Goal: Task Accomplishment & Management: Complete application form

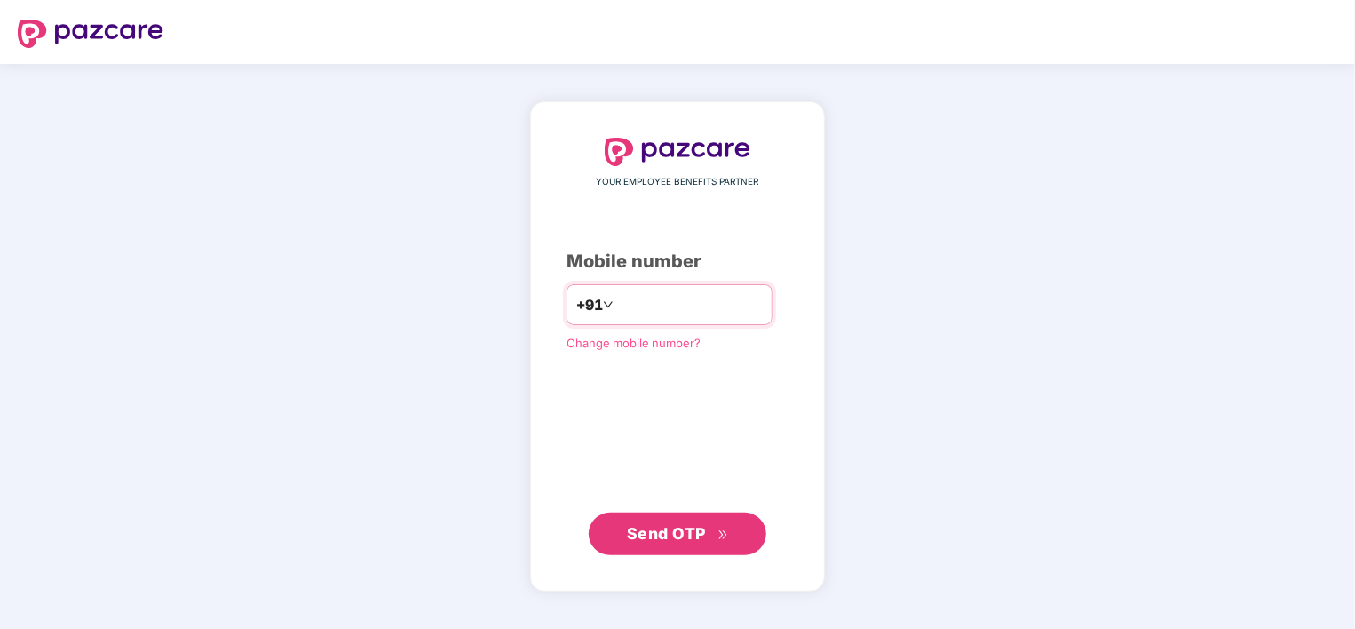
click at [657, 299] on input "number" at bounding box center [690, 304] width 146 height 28
type input "**********"
click at [677, 539] on span "Send OTP" at bounding box center [666, 532] width 79 height 19
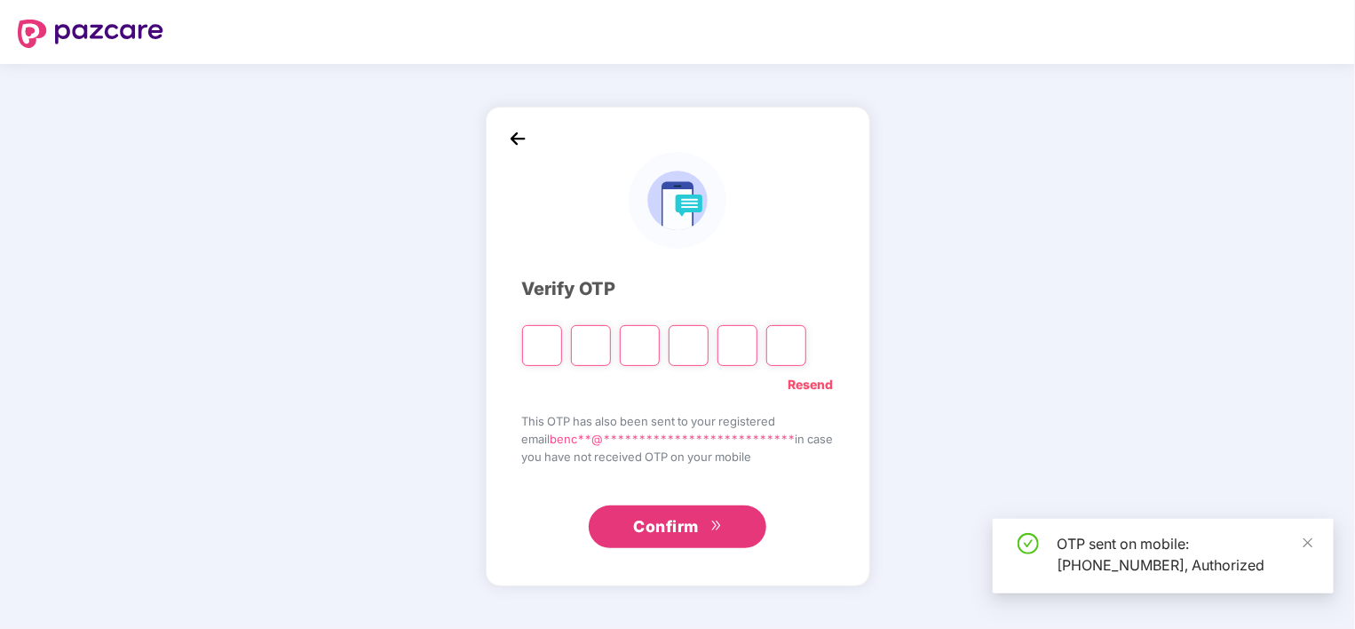
click at [527, 339] on input "Please enter verification code. Digit 1" at bounding box center [542, 345] width 40 height 41
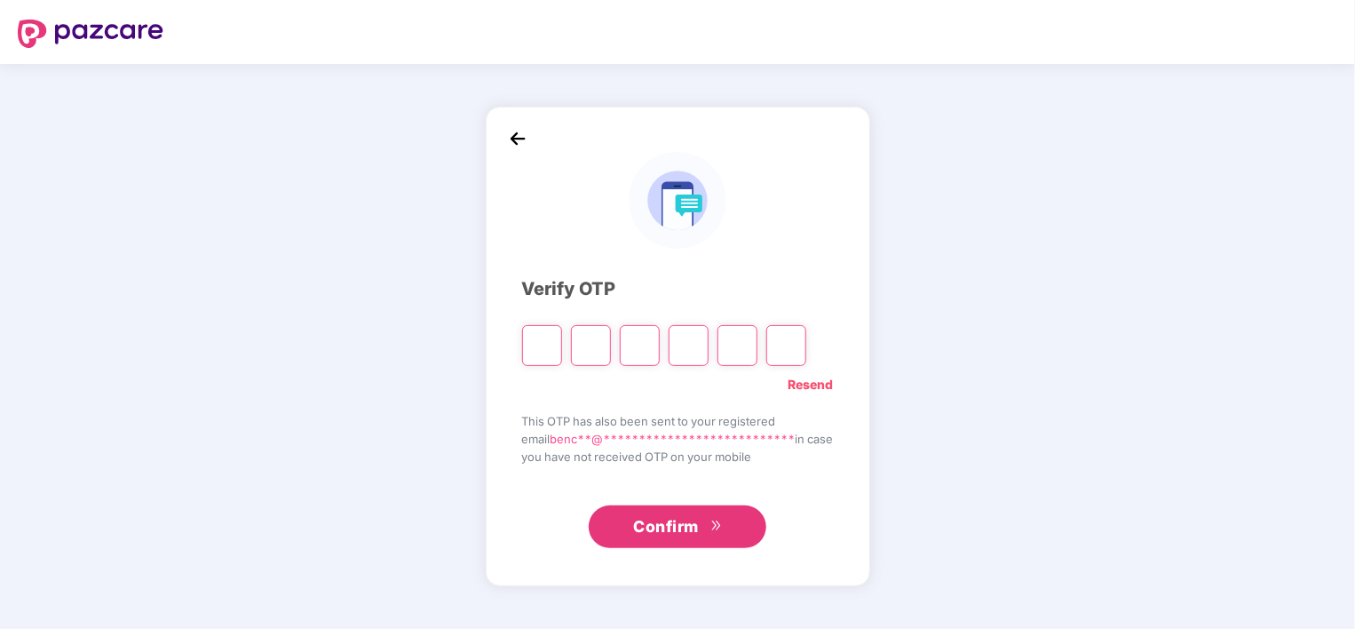
type input "*"
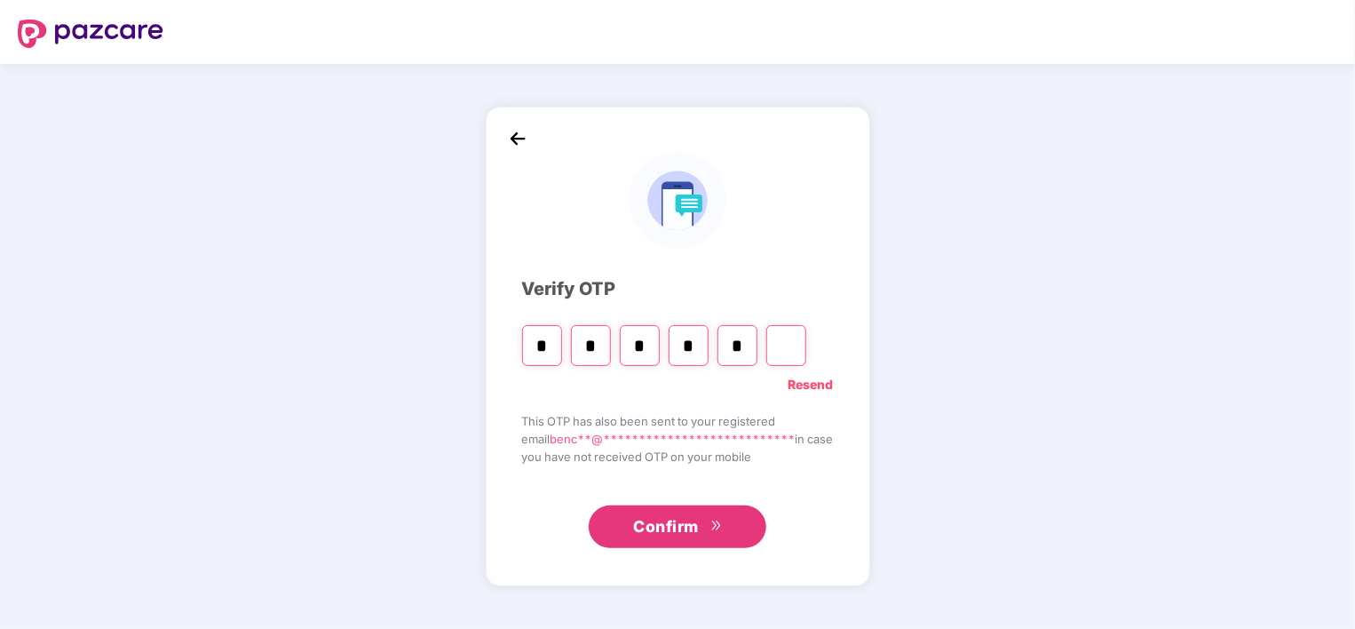
type input "*"
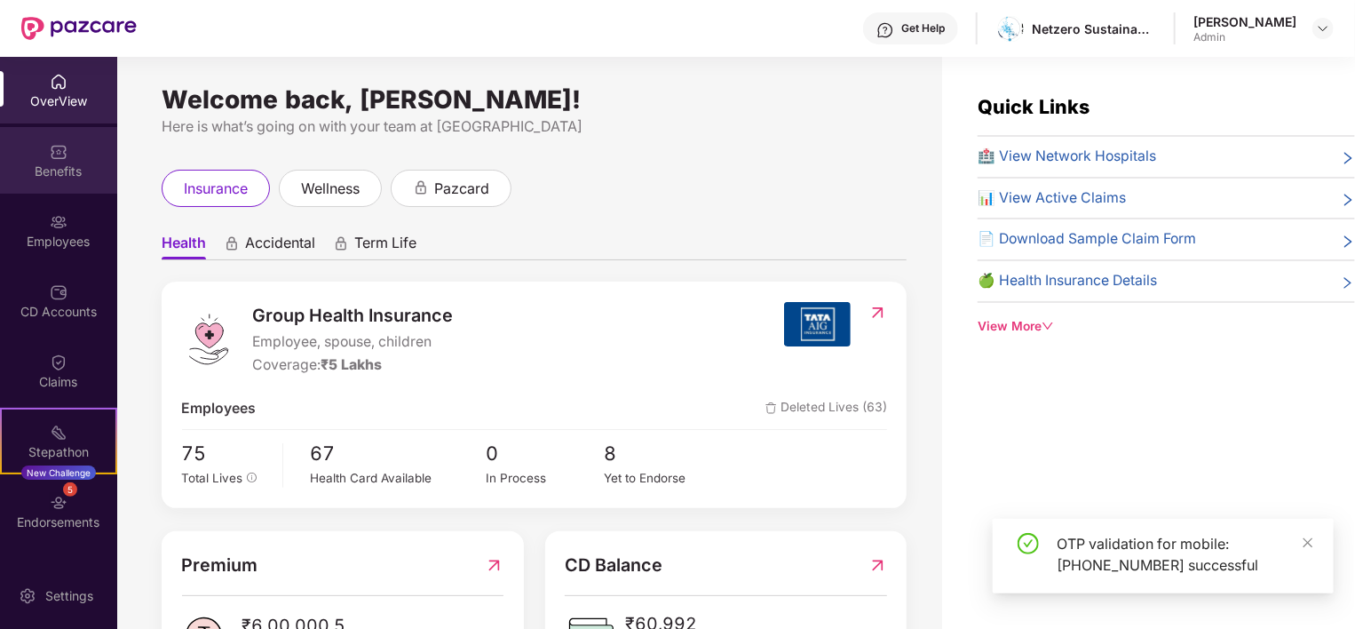
click at [59, 146] on img at bounding box center [59, 152] width 18 height 18
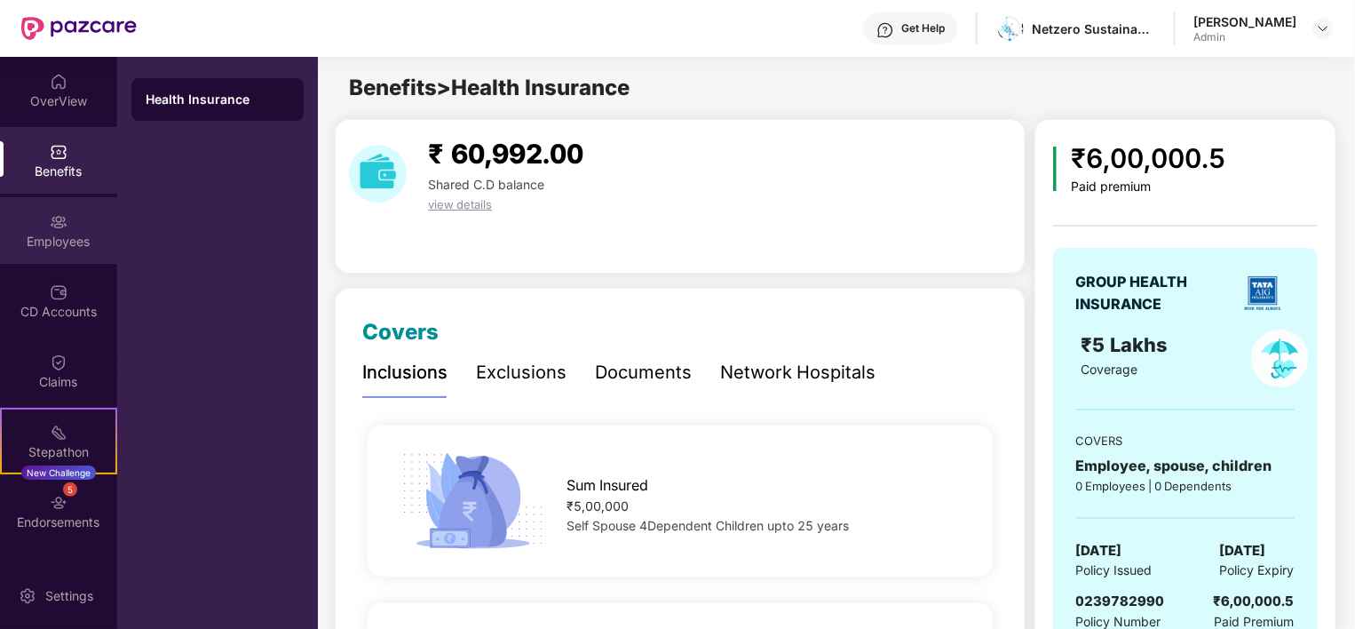
click at [53, 225] on img at bounding box center [59, 222] width 18 height 18
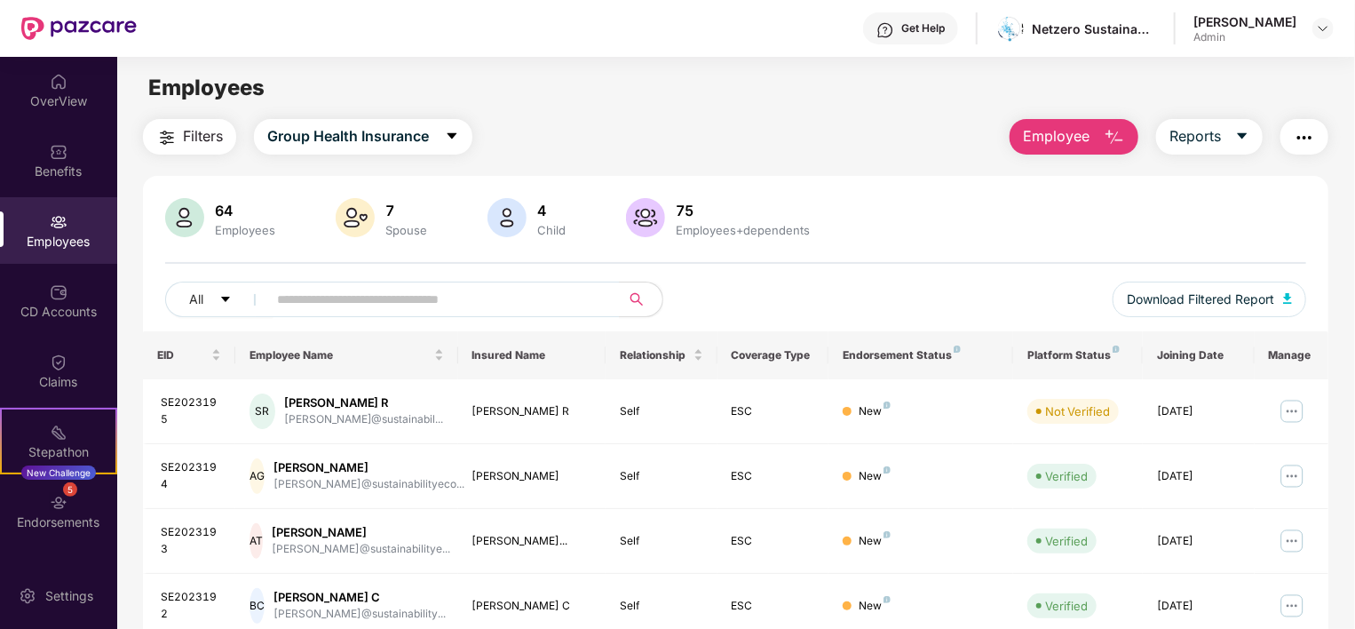
click at [1073, 131] on span "Employee" at bounding box center [1056, 136] width 67 height 22
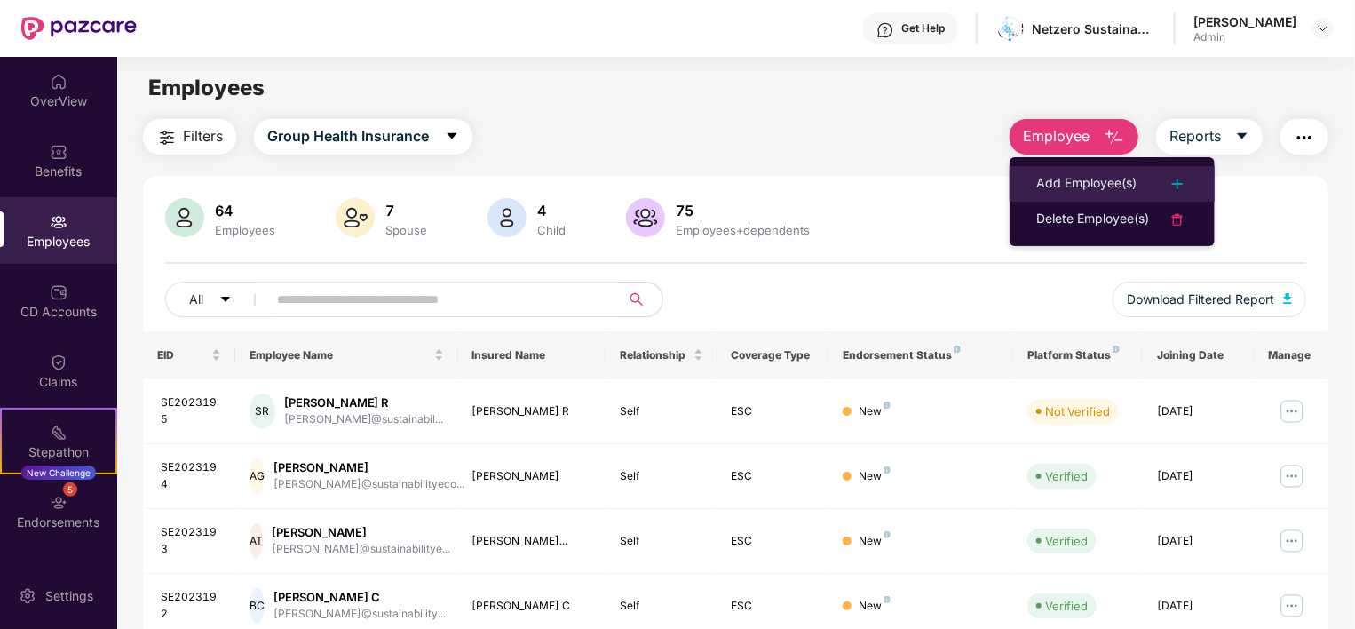
click at [1090, 183] on div "Add Employee(s)" at bounding box center [1086, 183] width 100 height 21
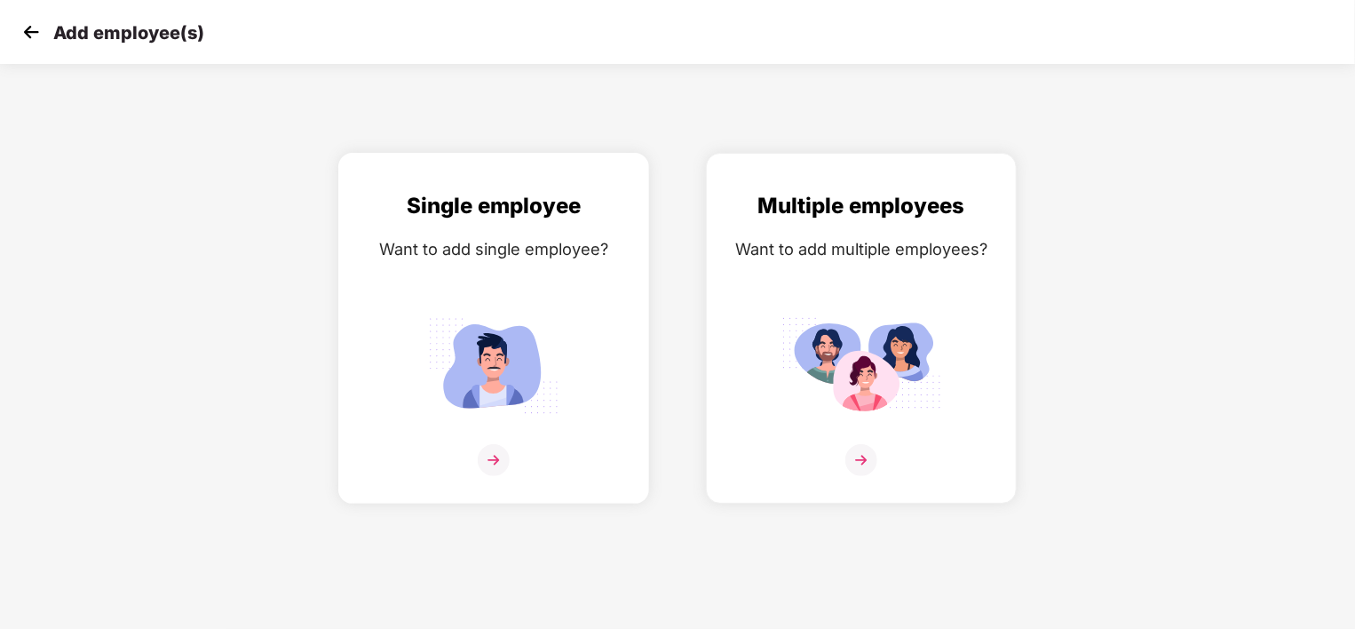
click at [493, 401] on img at bounding box center [494, 365] width 160 height 111
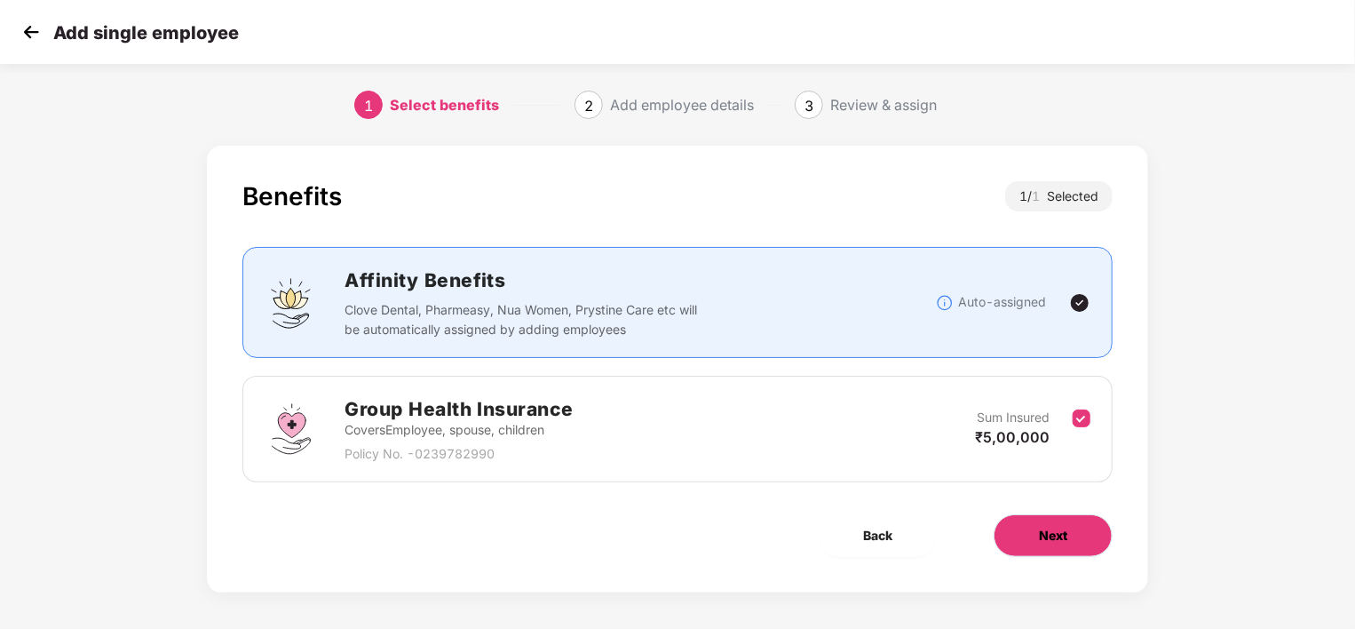
click at [1049, 544] on button "Next" at bounding box center [1053, 535] width 119 height 43
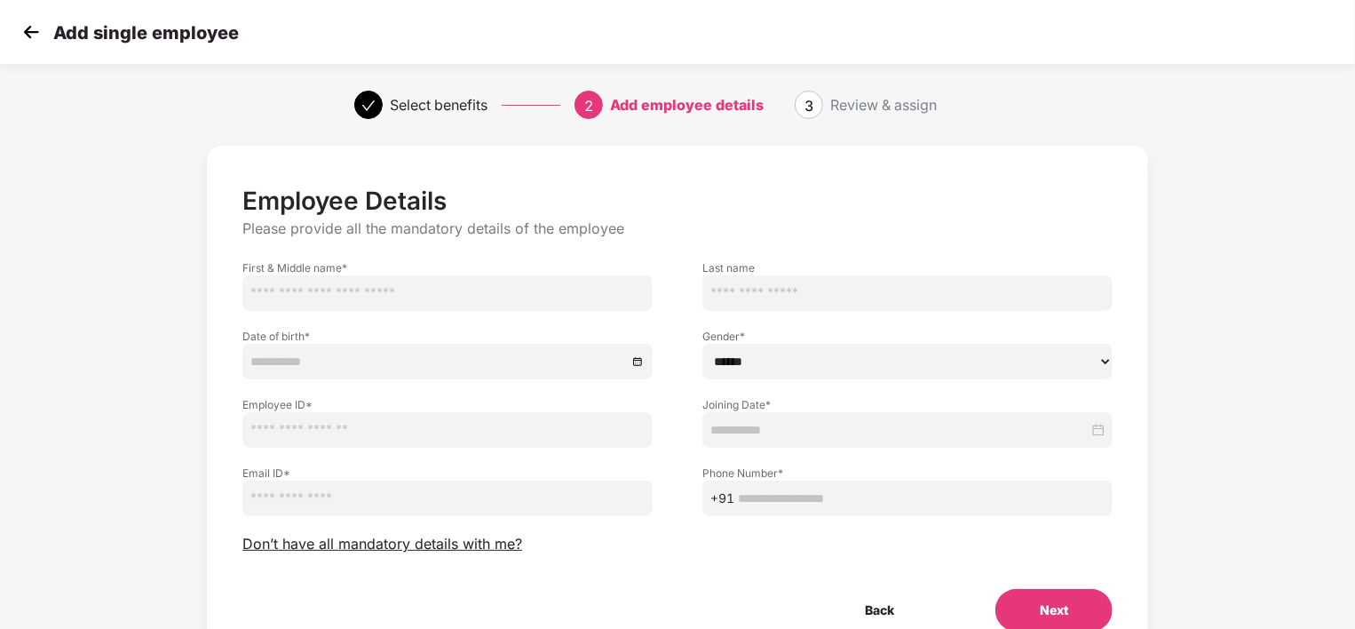
click at [385, 298] on input "text" at bounding box center [447, 293] width 410 height 36
